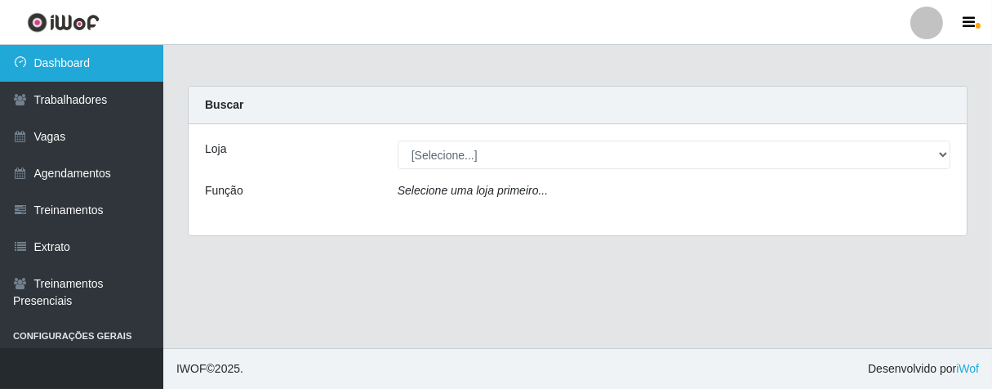
click at [57, 69] on link "Dashboard" at bounding box center [81, 63] width 163 height 37
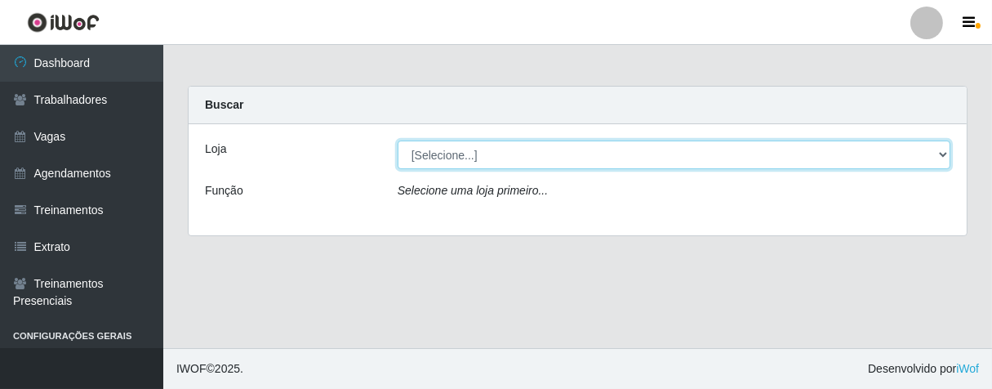
click at [941, 154] on select "[Selecione...] Superbox Brasil - Bessa" at bounding box center [674, 154] width 553 height 29
select select "206"
click at [398, 140] on select "[Selecione...] Superbox Brasil - Bessa" at bounding box center [674, 154] width 553 height 29
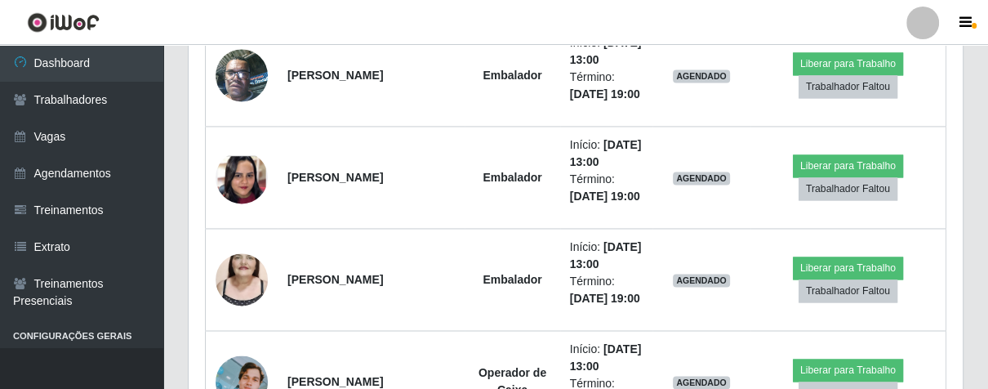
scroll to position [1996, 0]
